Goal: Information Seeking & Learning: Learn about a topic

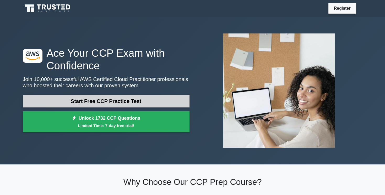
click at [140, 106] on link "Start Free CCP Practice Test" at bounding box center [106, 101] width 167 height 13
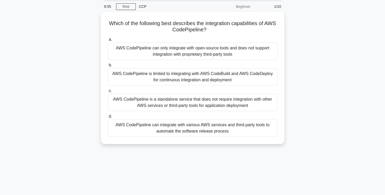
scroll to position [18, 0]
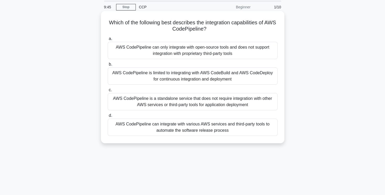
click at [170, 60] on div "a. AWS CodePipeline can only integrate with open-source tools and does not supp…" at bounding box center [192, 86] width 176 height 103
click at [165, 50] on div "AWS CodePipeline can only integrate with open-source tools and does not support…" at bounding box center [193, 50] width 170 height 17
click at [108, 41] on input "a. AWS CodePipeline can only integrate with open-source tools and does not supp…" at bounding box center [108, 38] width 0 height 3
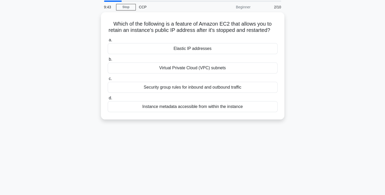
scroll to position [0, 0]
